Goal: Use online tool/utility: Utilize a website feature to perform a specific function

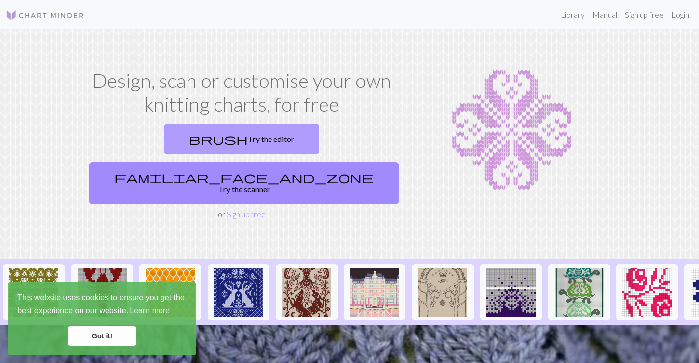
click at [200, 142] on link "brush Try the editor" at bounding box center [241, 139] width 155 height 30
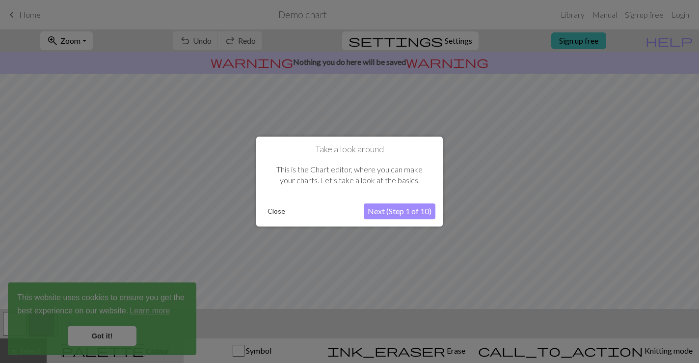
click at [393, 213] on button "Next (Step 1 of 10)" at bounding box center [400, 211] width 72 height 16
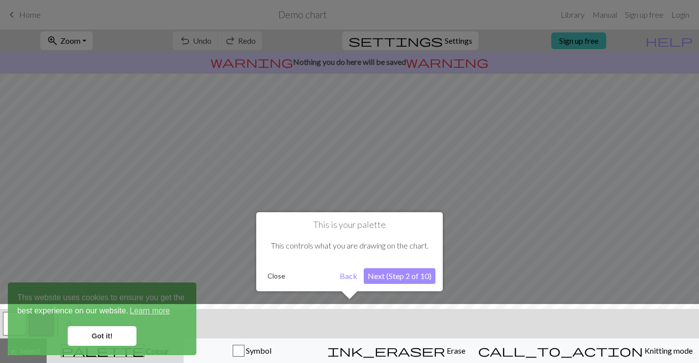
click at [272, 277] on button "Close" at bounding box center [277, 276] width 26 height 15
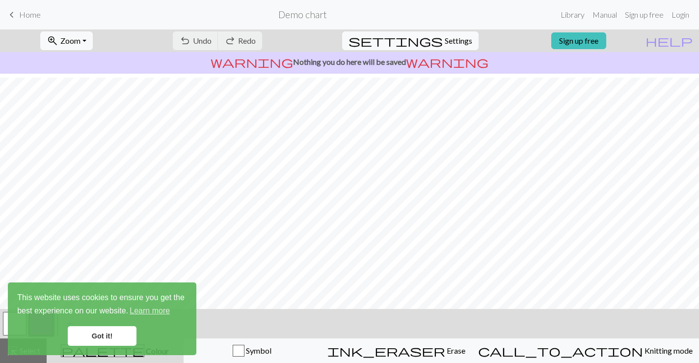
scroll to position [96, 0]
click at [100, 336] on link "Got it!" at bounding box center [102, 336] width 69 height 20
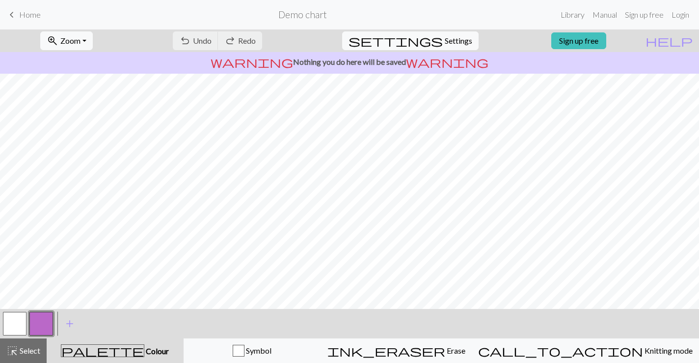
scroll to position [0, 0]
click at [446, 42] on span "Settings" at bounding box center [458, 41] width 27 height 12
select select "aran"
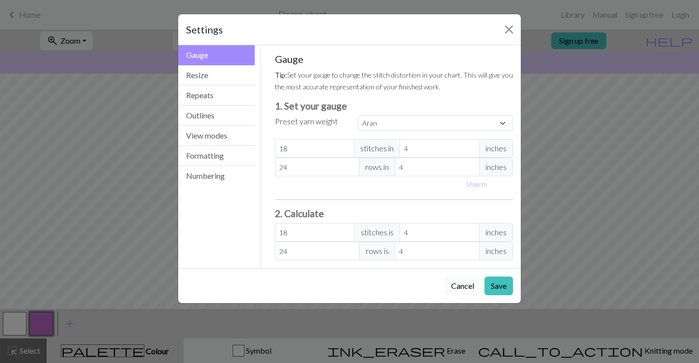
click at [463, 284] on button "Cancel" at bounding box center [463, 285] width 36 height 19
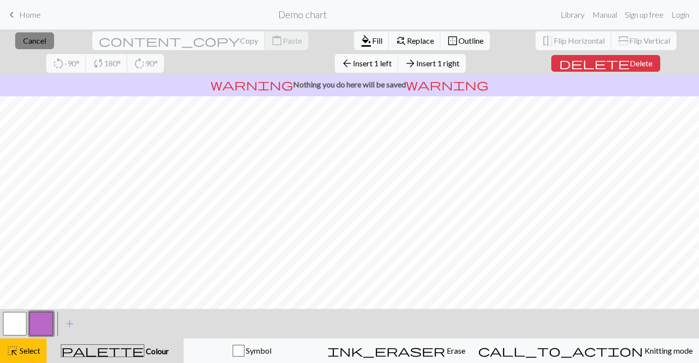
click at [27, 42] on span "Cancel" at bounding box center [34, 40] width 23 height 9
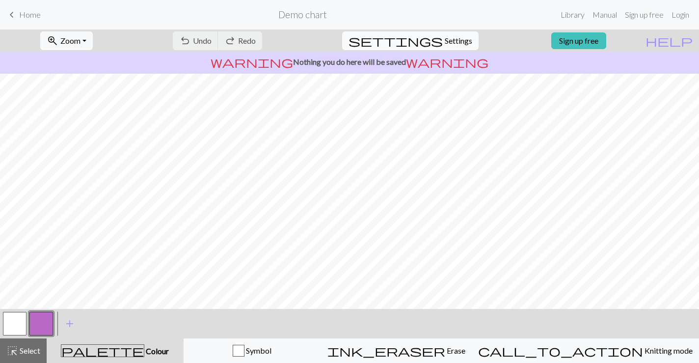
click at [426, 43] on span "settings" at bounding box center [396, 41] width 94 height 14
select select "aran"
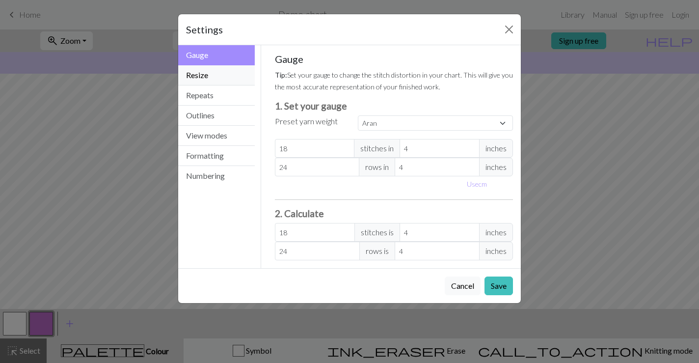
click at [231, 79] on button "Resize" at bounding box center [216, 75] width 77 height 20
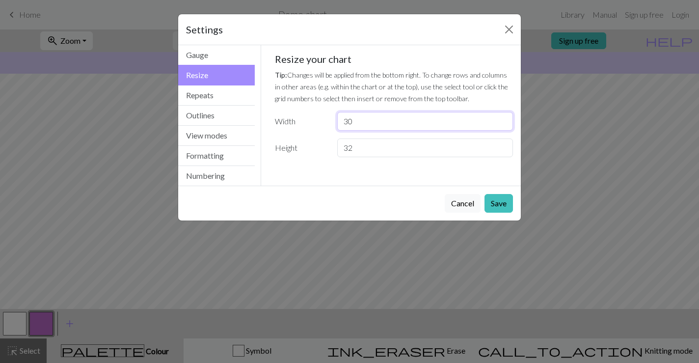
click at [366, 120] on input "30" at bounding box center [425, 121] width 176 height 19
drag, startPoint x: 358, startPoint y: 121, endPoint x: 315, endPoint y: 120, distance: 43.7
click at [315, 120] on div "Width 30" at bounding box center [394, 121] width 250 height 19
type input "85"
click at [366, 143] on input "32" at bounding box center [425, 147] width 176 height 19
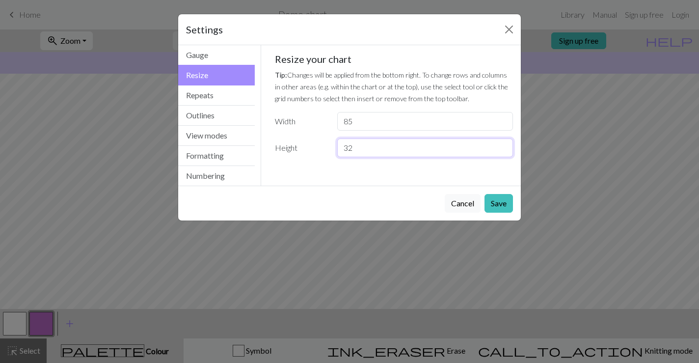
drag, startPoint x: 366, startPoint y: 143, endPoint x: 296, endPoint y: 138, distance: 70.8
click at [296, 138] on div "Height 32" at bounding box center [394, 147] width 250 height 19
type input "8"
click at [502, 195] on button "Save" at bounding box center [499, 203] width 28 height 19
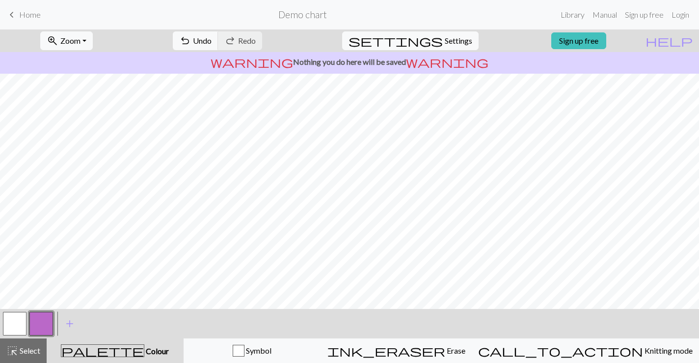
click at [20, 324] on button "button" at bounding box center [15, 324] width 24 height 24
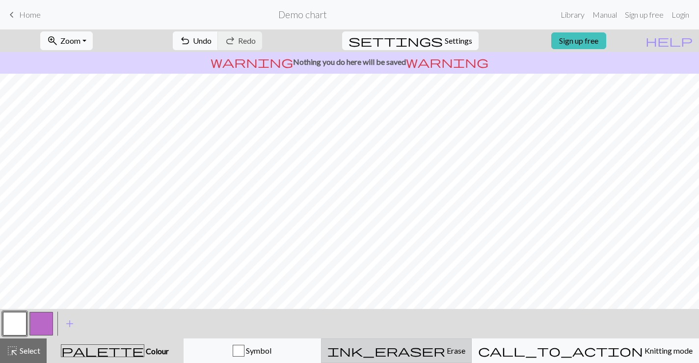
click at [469, 357] on button "ink_eraser Erase Erase" at bounding box center [396, 350] width 151 height 25
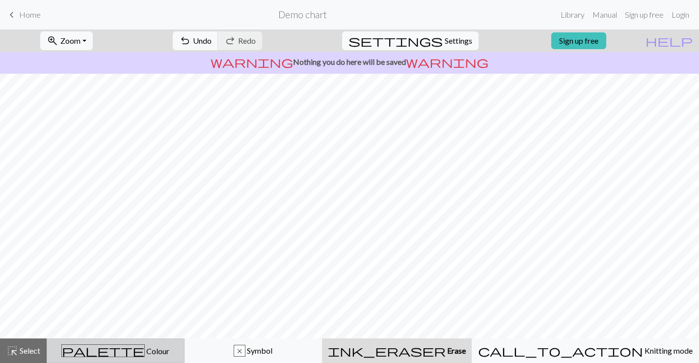
click at [145, 347] on span "Colour" at bounding box center [157, 350] width 25 height 9
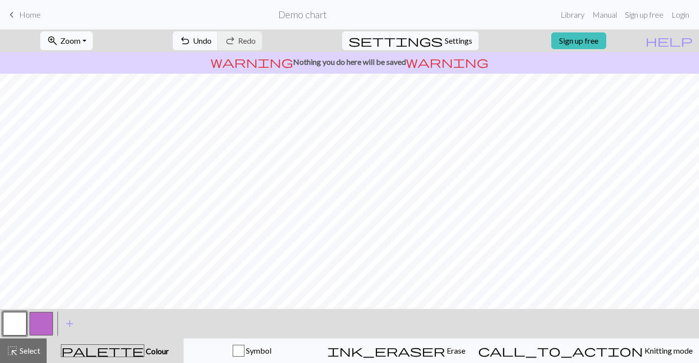
click at [45, 323] on button "button" at bounding box center [41, 324] width 24 height 24
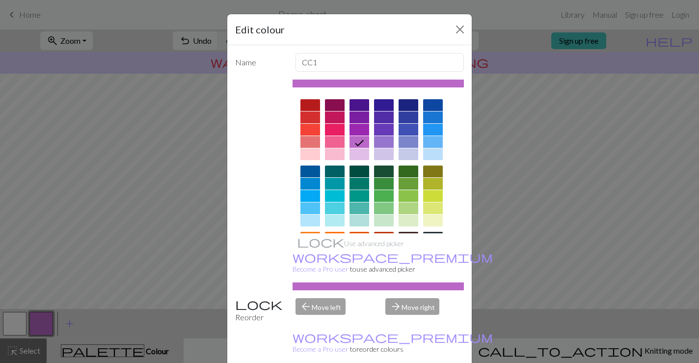
click at [415, 193] on div at bounding box center [409, 196] width 20 height 12
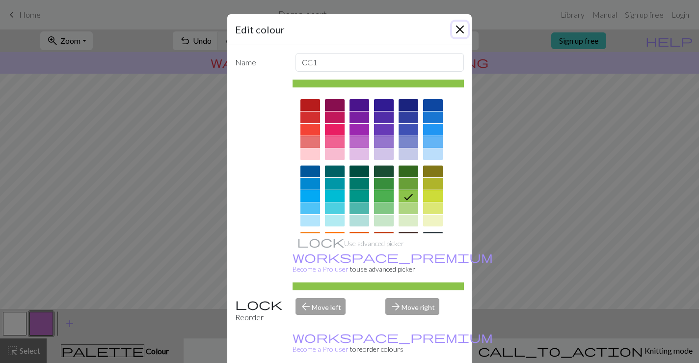
click at [459, 29] on button "Close" at bounding box center [460, 30] width 16 height 16
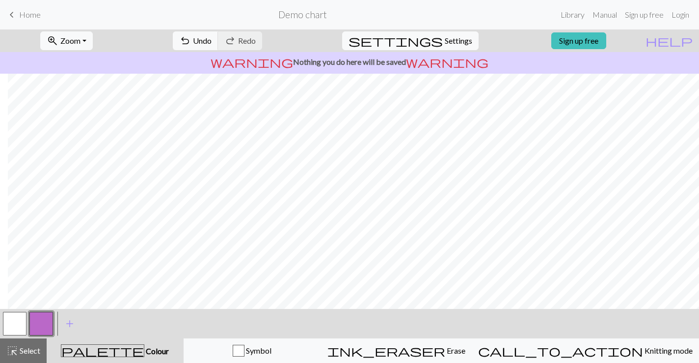
scroll to position [0, 191]
click at [212, 42] on span "Undo" at bounding box center [202, 40] width 19 height 9
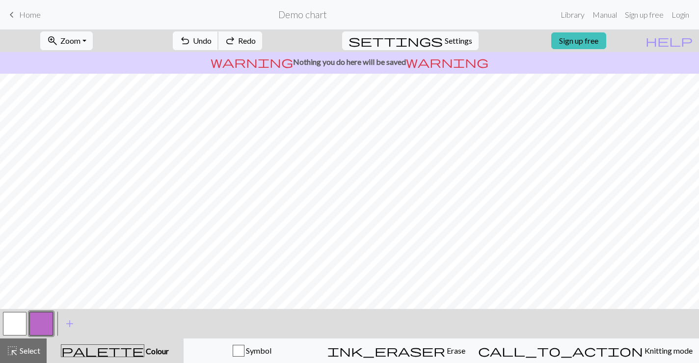
click at [212, 42] on span "Undo" at bounding box center [202, 40] width 19 height 9
click at [212, 41] on span "Undo" at bounding box center [202, 40] width 19 height 9
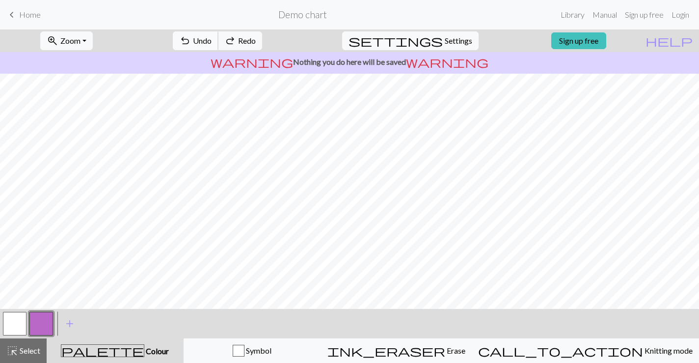
click at [212, 41] on span "Undo" at bounding box center [202, 40] width 19 height 9
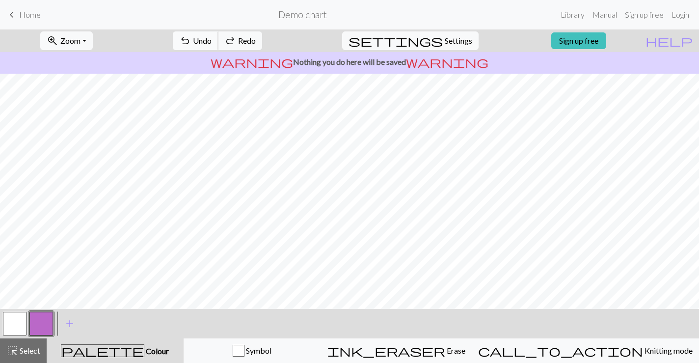
click at [212, 41] on span "Undo" at bounding box center [202, 40] width 19 height 9
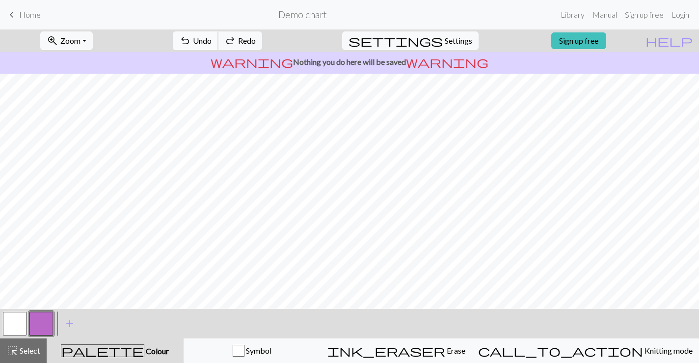
click at [212, 41] on span "Undo" at bounding box center [202, 40] width 19 height 9
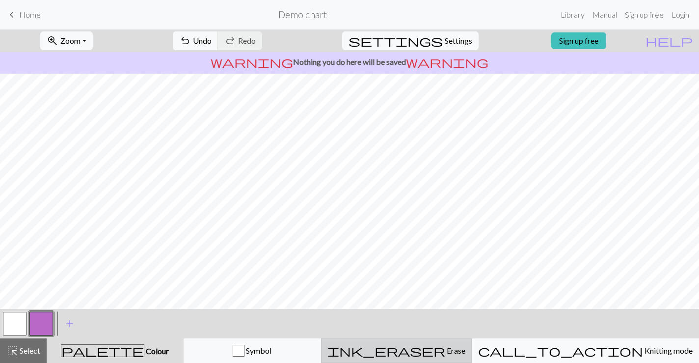
click at [450, 346] on span "Erase" at bounding box center [455, 350] width 20 height 9
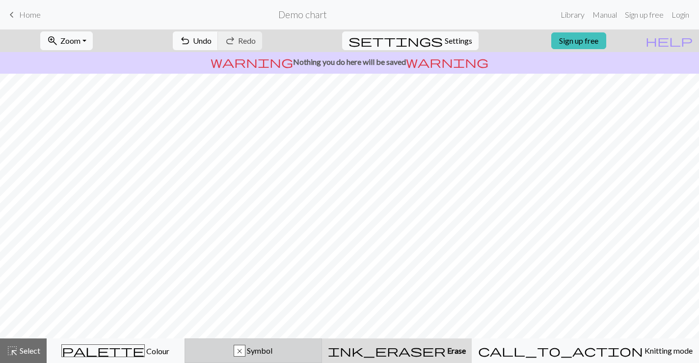
click at [290, 345] on div "x Symbol" at bounding box center [253, 351] width 125 height 12
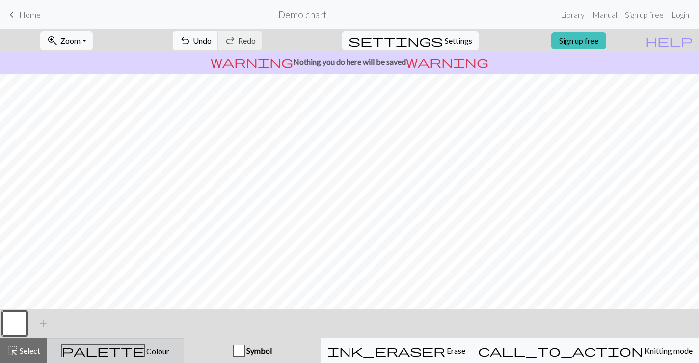
click at [165, 347] on div "palette Colour Colour" at bounding box center [115, 350] width 125 height 13
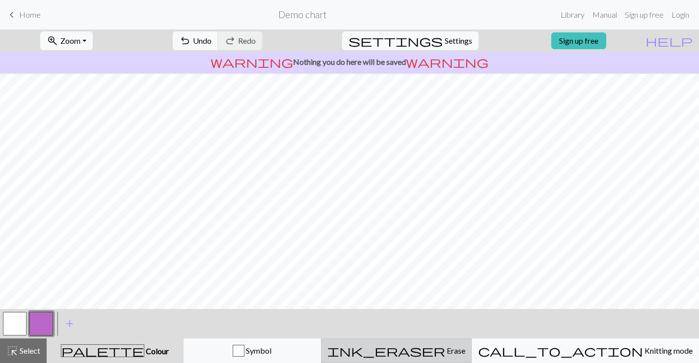
click at [437, 346] on div "ink_eraser Erase Erase" at bounding box center [397, 351] width 138 height 12
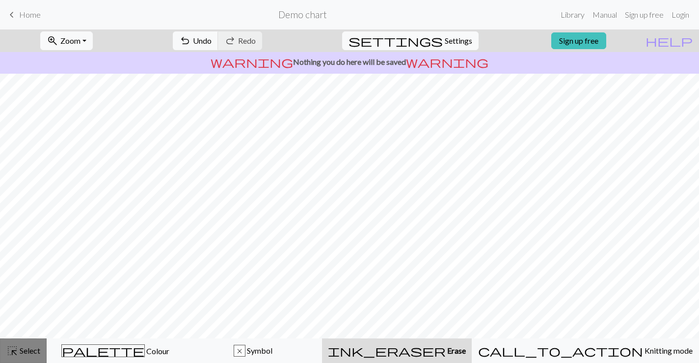
click at [46, 356] on button "highlight_alt Select Select" at bounding box center [23, 350] width 47 height 25
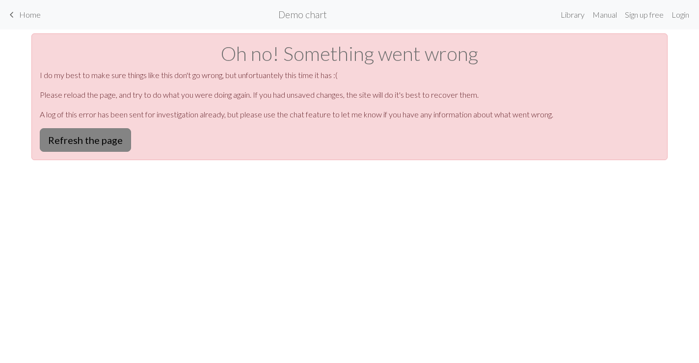
click at [113, 142] on button "Refresh the page" at bounding box center [85, 140] width 91 height 24
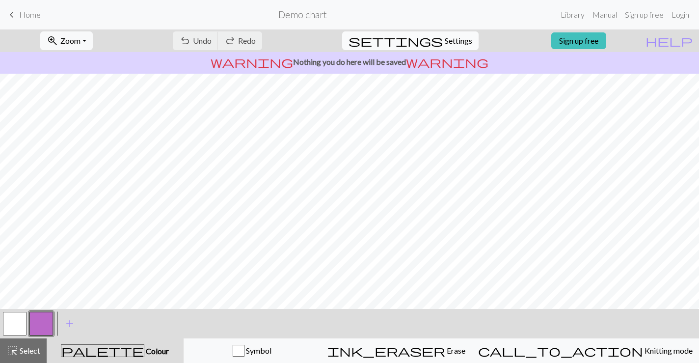
click at [446, 42] on span "Settings" at bounding box center [458, 41] width 27 height 12
select select "aran"
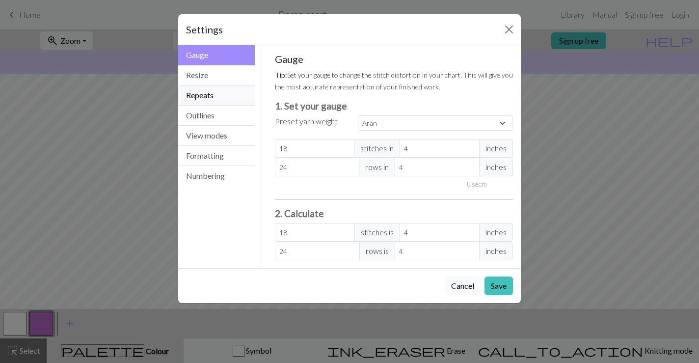
click at [203, 90] on button "Repeats" at bounding box center [216, 95] width 77 height 20
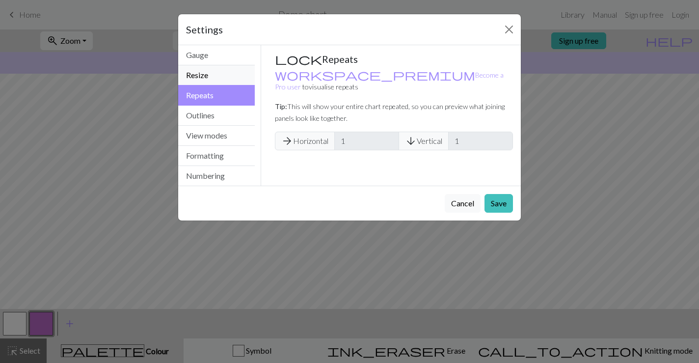
click at [196, 79] on button "Resize" at bounding box center [216, 75] width 77 height 20
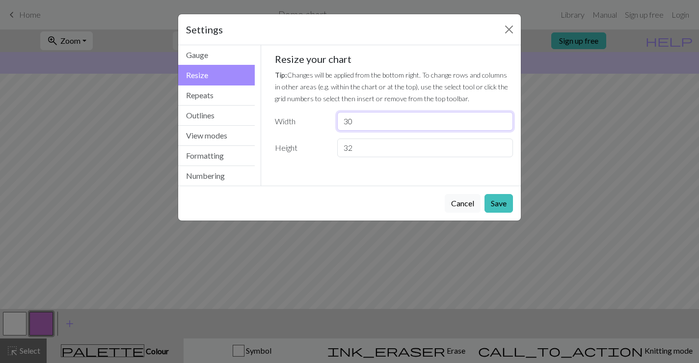
drag, startPoint x: 371, startPoint y: 125, endPoint x: 319, endPoint y: 124, distance: 52.5
click at [319, 124] on div "Width 30" at bounding box center [394, 121] width 250 height 19
type input "17"
click at [362, 145] on input "32" at bounding box center [425, 147] width 176 height 19
drag, startPoint x: 362, startPoint y: 145, endPoint x: 338, endPoint y: 144, distance: 24.1
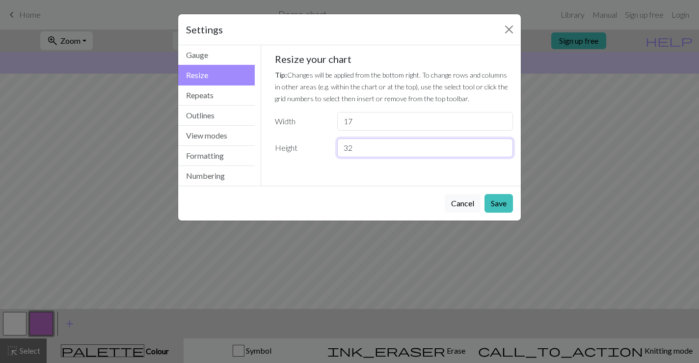
click at [338, 144] on input "32" at bounding box center [425, 147] width 176 height 19
type input "8"
click at [490, 201] on button "Save" at bounding box center [499, 203] width 28 height 19
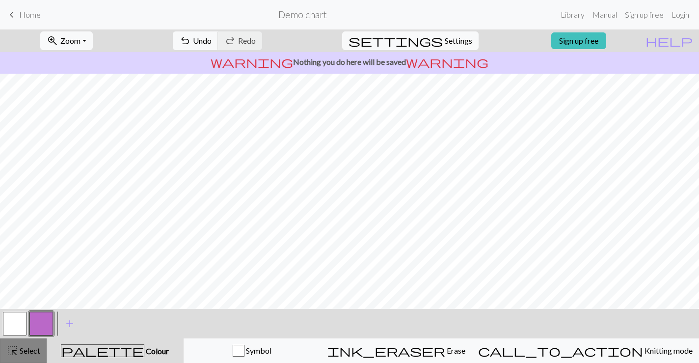
click at [23, 353] on span "Select" at bounding box center [29, 350] width 22 height 9
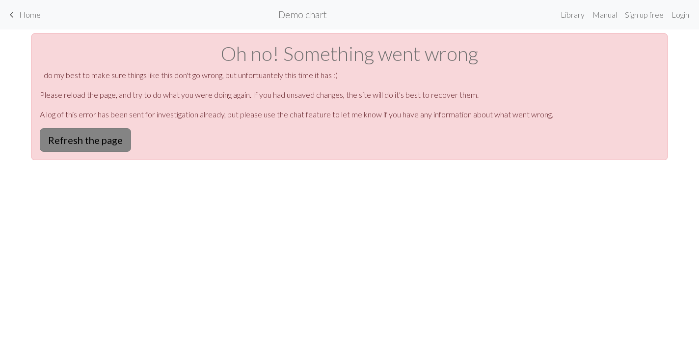
click at [128, 148] on button "Refresh the page" at bounding box center [85, 140] width 91 height 24
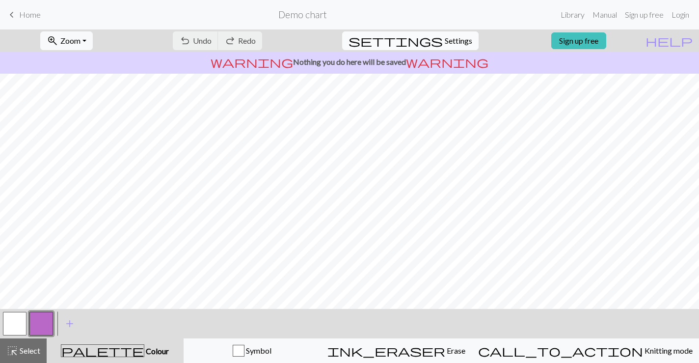
click at [453, 38] on span "Settings" at bounding box center [458, 41] width 27 height 12
select select "aran"
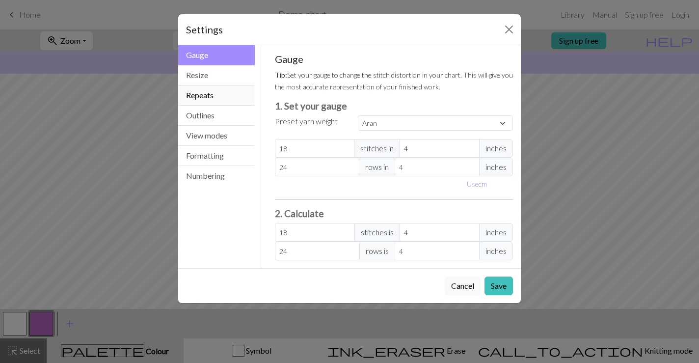
click at [223, 95] on button "Repeats" at bounding box center [216, 95] width 77 height 20
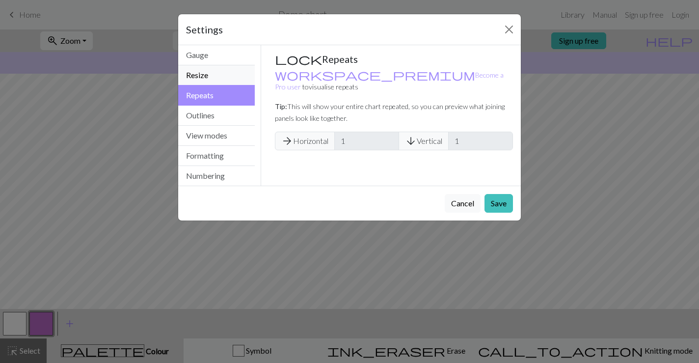
click at [207, 78] on button "Resize" at bounding box center [216, 75] width 77 height 20
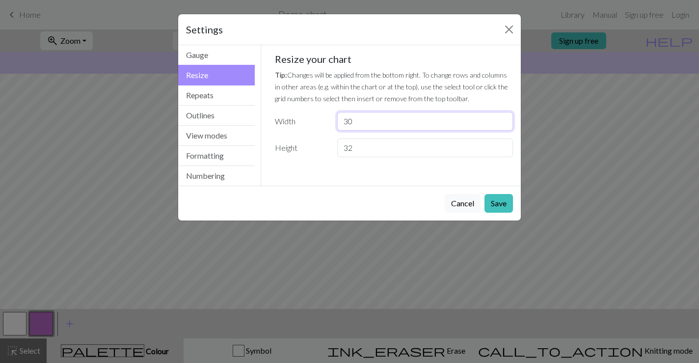
drag, startPoint x: 372, startPoint y: 119, endPoint x: 291, endPoint y: 113, distance: 81.2
click at [291, 113] on div "Width 30" at bounding box center [394, 121] width 250 height 19
type input "17"
type input "8"
click at [509, 197] on button "Save" at bounding box center [499, 203] width 28 height 19
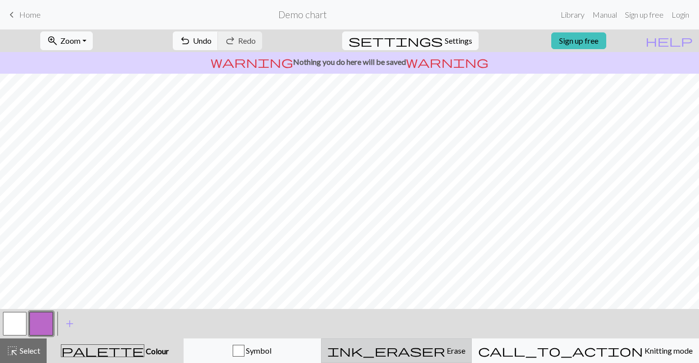
click at [437, 342] on button "ink_eraser Erase Erase" at bounding box center [396, 350] width 151 height 25
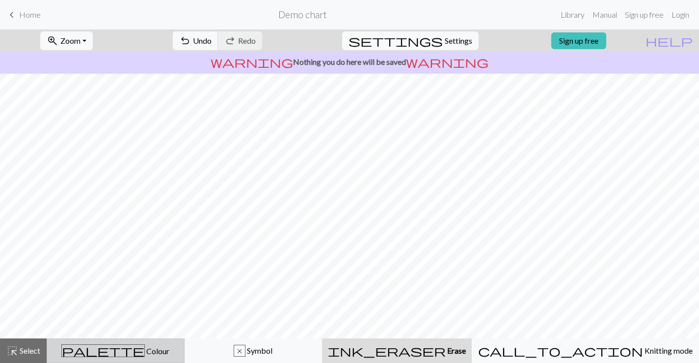
click at [145, 346] on span "Colour" at bounding box center [157, 350] width 25 height 9
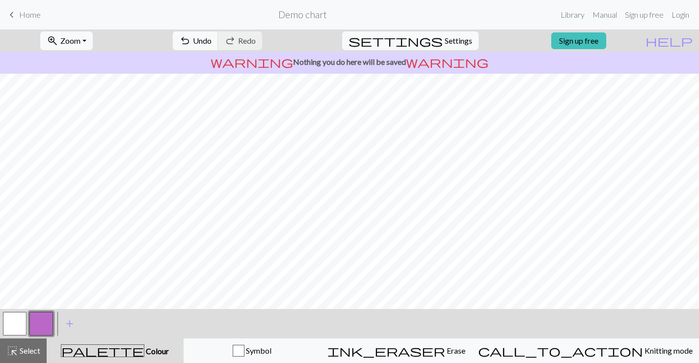
click at [17, 327] on button "button" at bounding box center [15, 324] width 24 height 24
click at [452, 38] on span "Settings" at bounding box center [458, 41] width 27 height 12
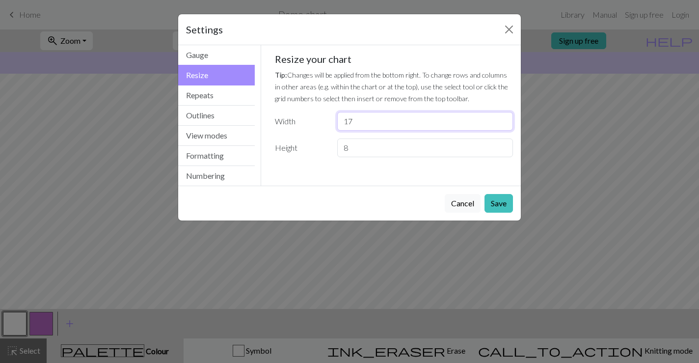
click at [367, 122] on input "17" at bounding box center [425, 121] width 176 height 19
drag, startPoint x: 367, startPoint y: 122, endPoint x: 339, endPoint y: 118, distance: 28.3
click at [339, 118] on input "17" at bounding box center [425, 121] width 176 height 19
type input "85"
click at [503, 212] on button "Save" at bounding box center [499, 203] width 28 height 19
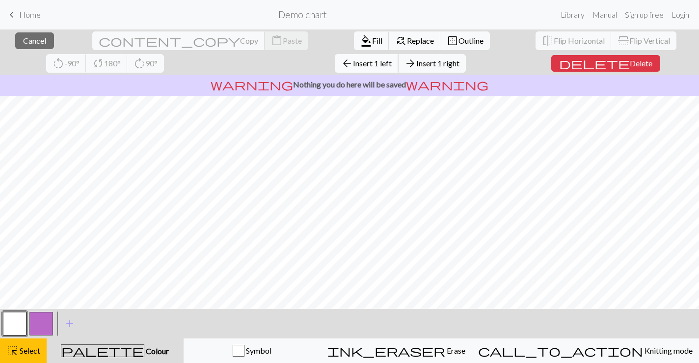
click at [353, 65] on span "Insert 1 left" at bounding box center [372, 62] width 39 height 9
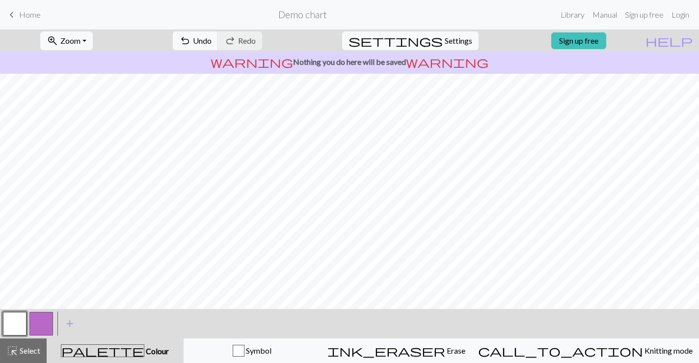
click at [37, 329] on button "button" at bounding box center [41, 324] width 24 height 24
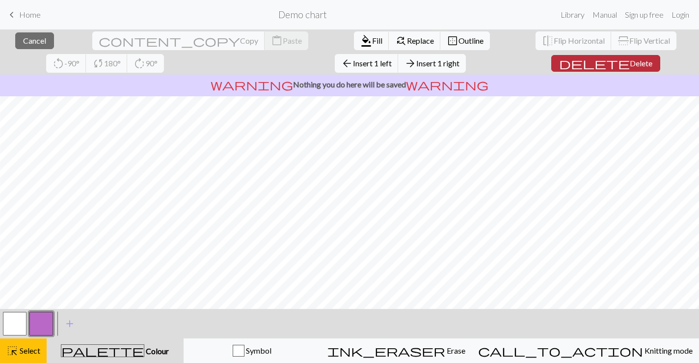
click at [630, 64] on span "Delete" at bounding box center [641, 62] width 23 height 9
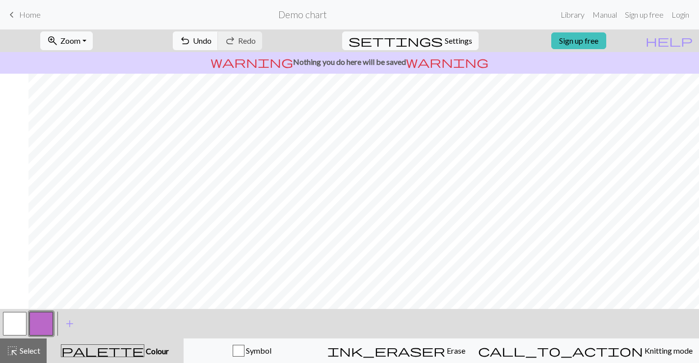
scroll to position [0, 0]
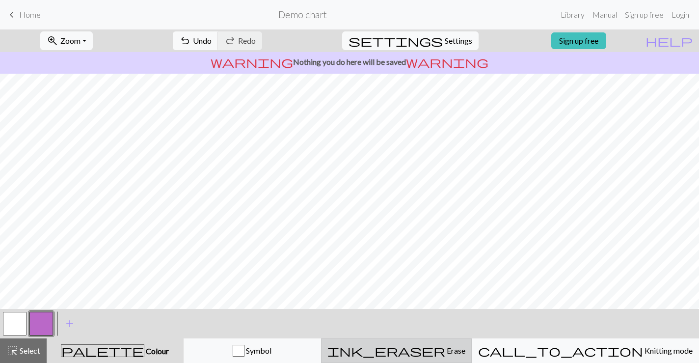
click at [451, 343] on button "ink_eraser Erase Erase" at bounding box center [396, 350] width 151 height 25
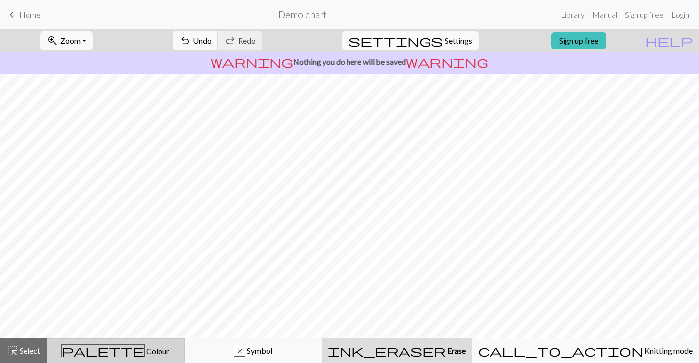
click at [114, 354] on span "palette" at bounding box center [103, 351] width 82 height 14
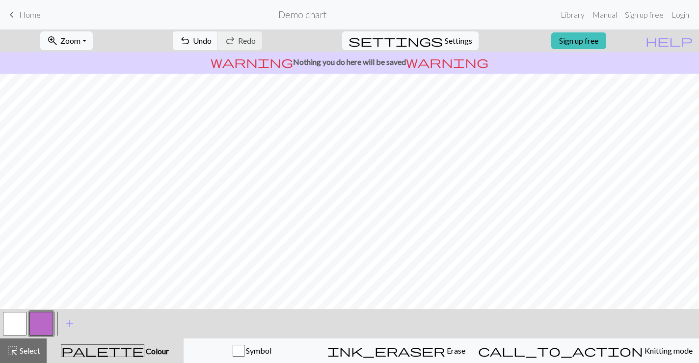
click at [22, 326] on button "button" at bounding box center [15, 324] width 24 height 24
click at [46, 328] on button "button" at bounding box center [41, 324] width 24 height 24
click at [212, 38] on span "Undo" at bounding box center [202, 40] width 19 height 9
